Goal: Check status: Check status

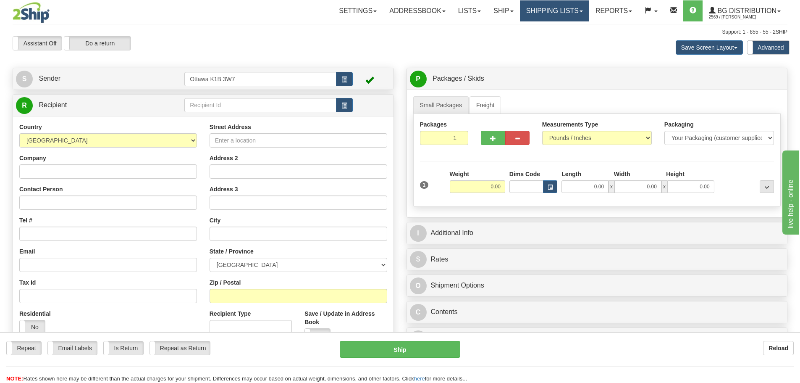
click at [572, 11] on link "Shipping lists" at bounding box center [554, 10] width 69 height 21
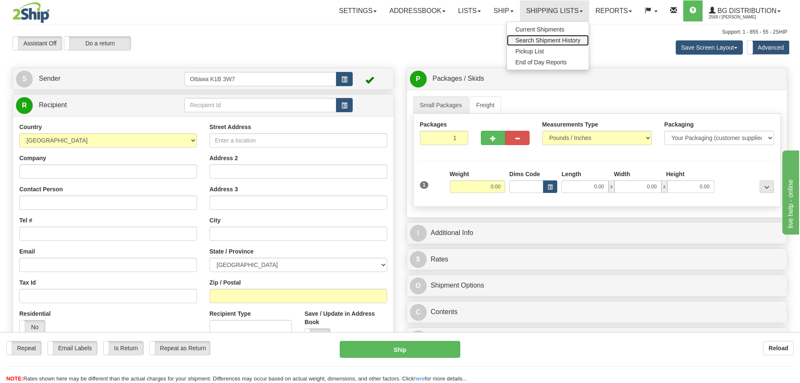
click at [556, 37] on span "Search Shipment History" at bounding box center [547, 40] width 65 height 7
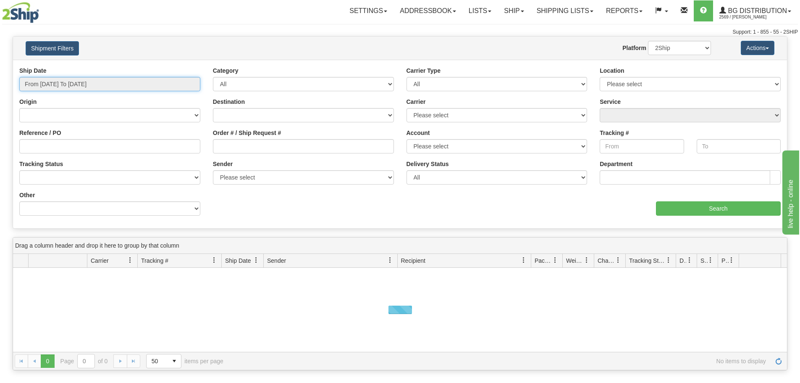
click at [128, 86] on input "From 10/08/2025 To 10/09/2025" at bounding box center [109, 84] width 181 height 14
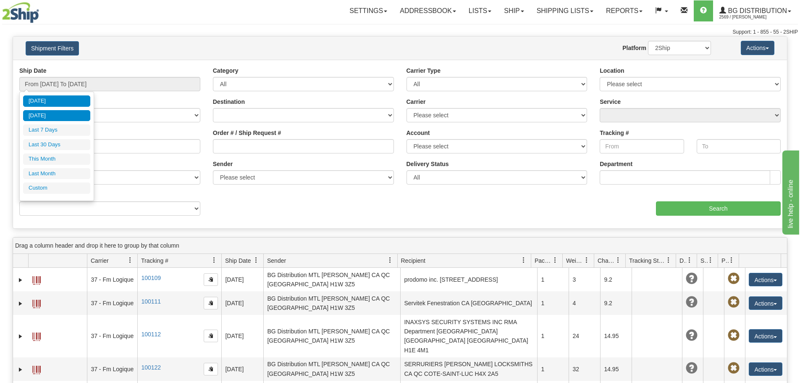
click at [66, 113] on li "Yesterday" at bounding box center [56, 115] width 67 height 11
type input "From 10/08/2025 To 10/08/2025"
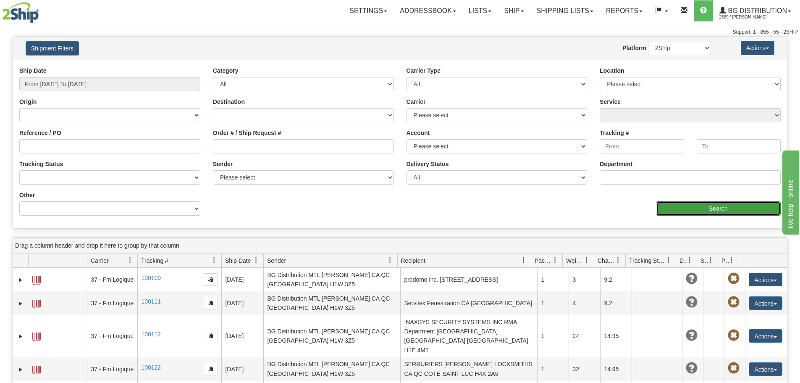
click at [688, 213] on input "Search" at bounding box center [718, 208] width 125 height 14
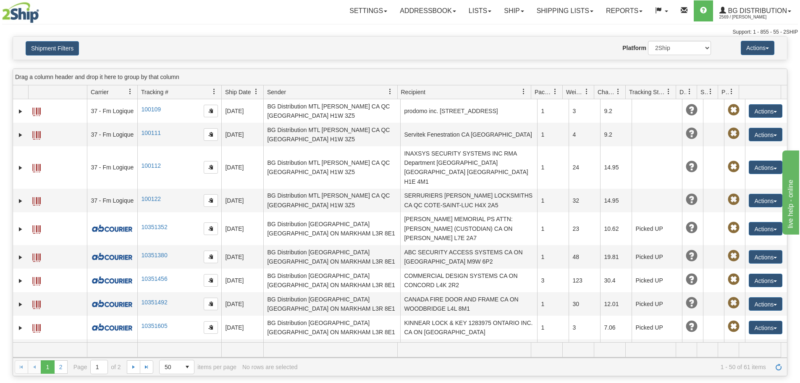
click at [580, 53] on div "Website Agent Nothing selected Client User Platform 2Ship Imported" at bounding box center [431, 48] width 571 height 14
click at [50, 48] on button "Shipment Filters" at bounding box center [52, 48] width 53 height 14
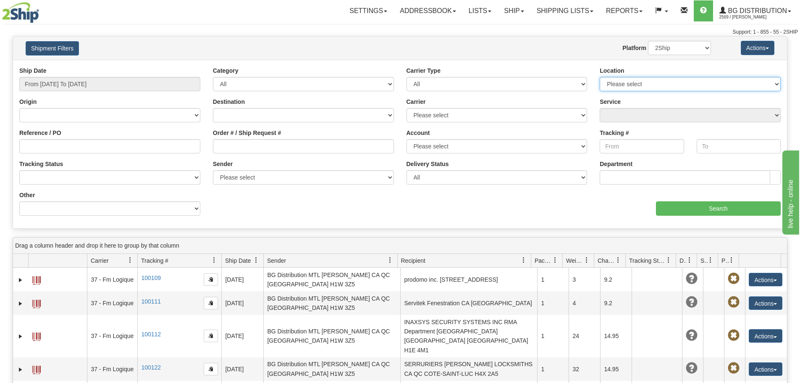
click at [668, 88] on select "Please select Ottawa K1B 3W7 Montreal Quebec City Winnipeg Toronto" at bounding box center [690, 84] width 181 height 14
select select "5436"
click at [600, 77] on select "Please select Ottawa K1B 3W7 Montreal Quebec City Winnipeg Toronto" at bounding box center [690, 84] width 181 height 14
click at [712, 214] on input "Search" at bounding box center [718, 208] width 125 height 14
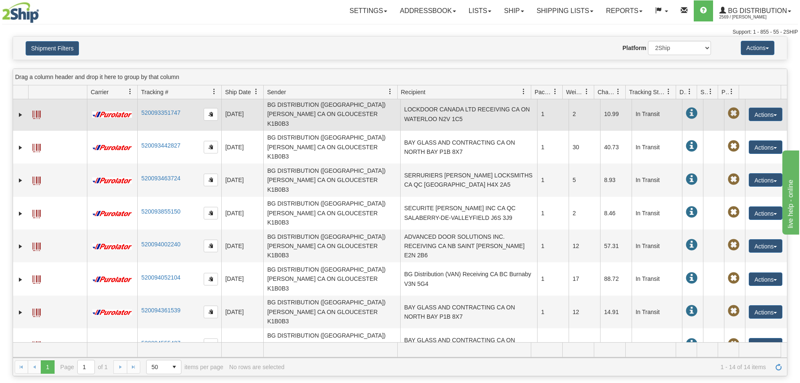
scroll to position [96, 0]
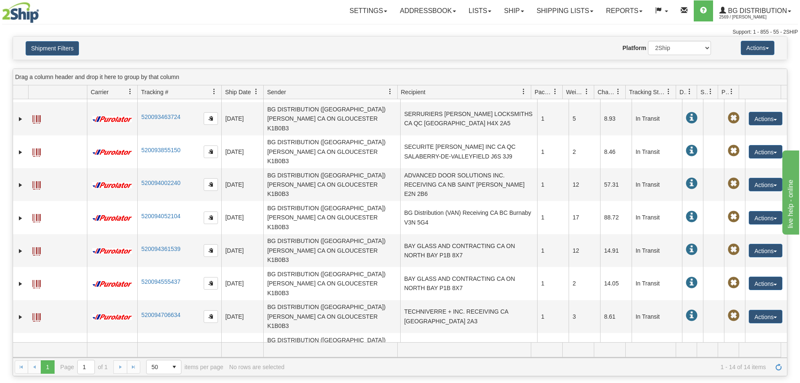
click at [448, 168] on td "ADVANCED DOOR SOLUTIONS INC. RECEIVING CA NB SAINT JOHN E2N 2B6" at bounding box center [468, 184] width 137 height 33
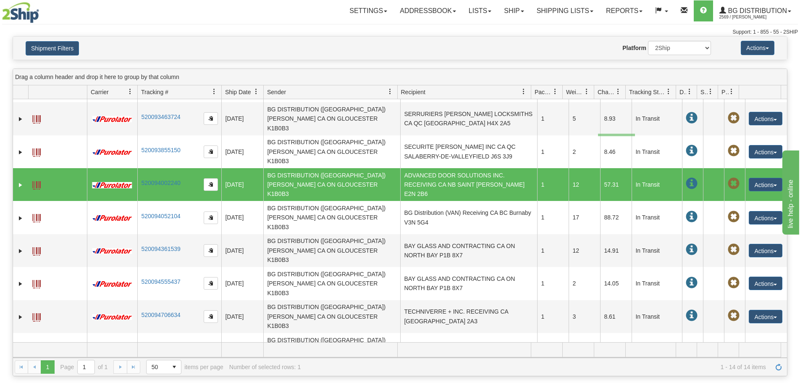
drag, startPoint x: 598, startPoint y: 134, endPoint x: 655, endPoint y: 136, distance: 57.2
click at [655, 168] on tr "31745064 2569 520094002240 10/08/2025 10/08/2025 12:04:32 PM BG DISTRIBUTION (O…" at bounding box center [400, 184] width 774 height 33
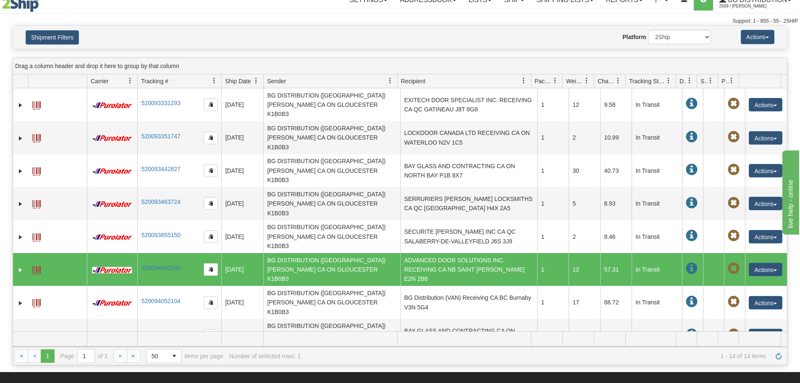
scroll to position [0, 0]
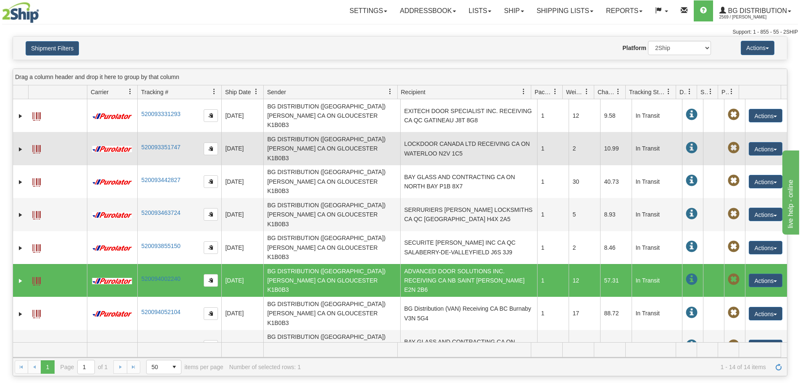
click at [426, 134] on td "LOCKDOOR CANADA LTD RECEIVING CA ON WATERLOO N2V 1C5" at bounding box center [468, 148] width 137 height 33
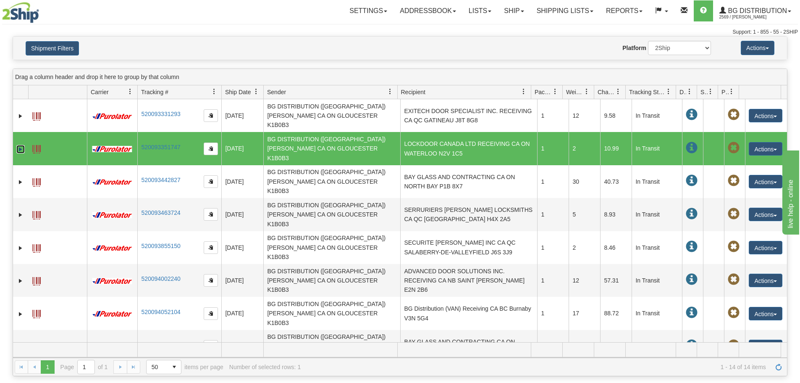
click at [17, 145] on link "Expand" at bounding box center [20, 149] width 8 height 8
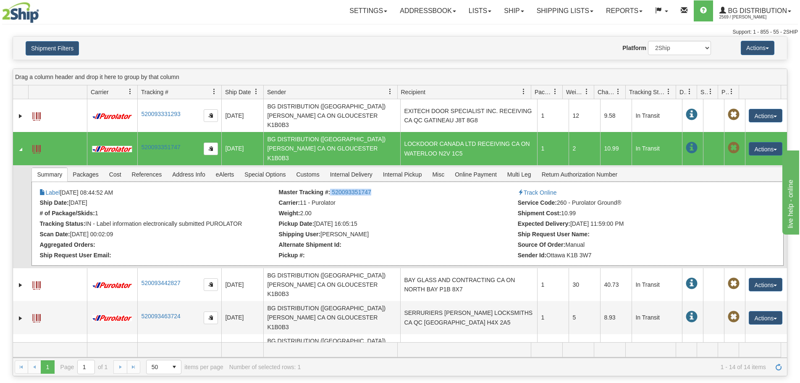
drag, startPoint x: 331, startPoint y: 175, endPoint x: 383, endPoint y: 177, distance: 52.1
click at [383, 189] on li "Master Tracking #: 520093351747" at bounding box center [397, 193] width 237 height 8
copy li "520093351747"
click at [498, 16] on link "Ship" at bounding box center [514, 10] width 32 height 21
click at [494, 30] on span "Ship Screen" at bounding box center [488, 29] width 32 height 7
